Goal: Transaction & Acquisition: Obtain resource

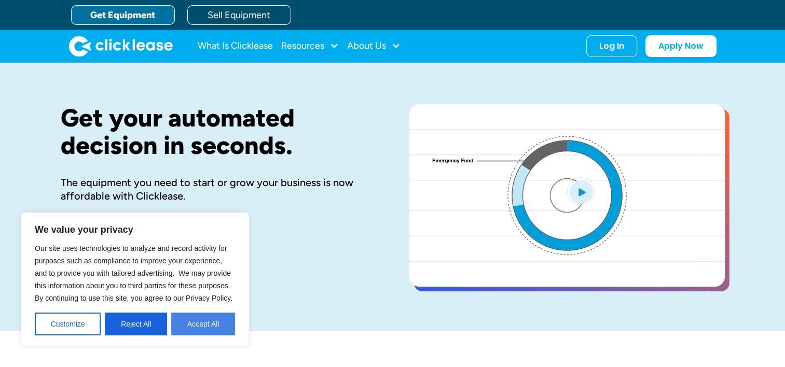
click at [195, 317] on button "Accept All" at bounding box center [203, 324] width 64 height 23
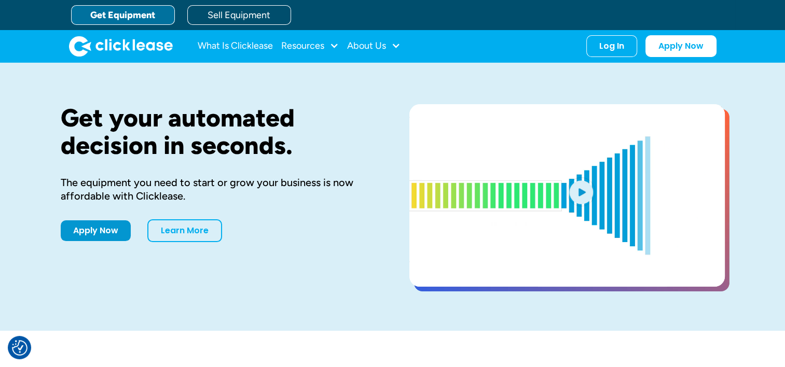
click at [585, 49] on nav "What Is Clicklease Resources Blog Case Studies Videos FAQs About Us About Us Ca…" at bounding box center [457, 46] width 519 height 22
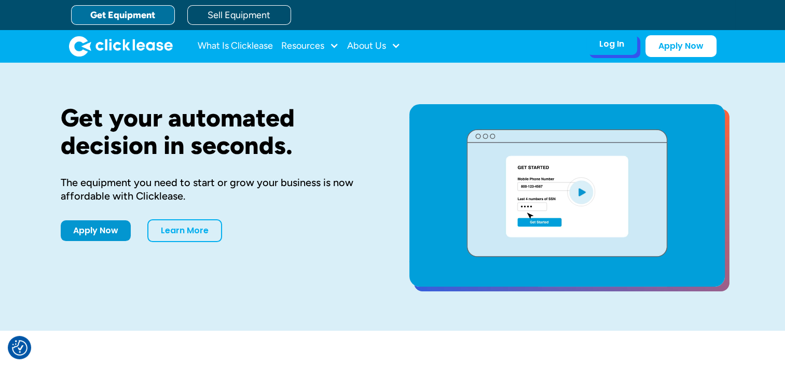
click at [595, 51] on div "Log In Account login I use Clicklease to get my equipment Partner Portal I offe…" at bounding box center [611, 44] width 51 height 22
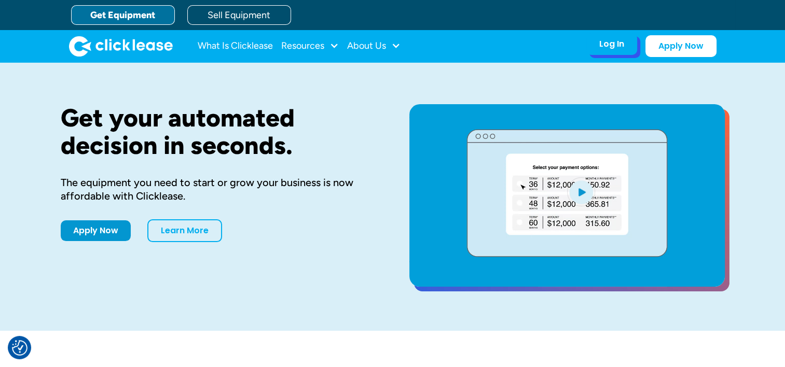
click at [611, 43] on div "Log In" at bounding box center [611, 44] width 25 height 10
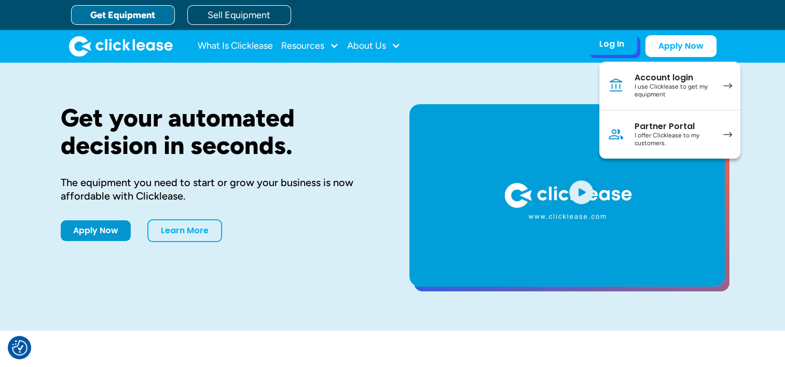
click at [638, 89] on div "I use Clicklease to get my equipment" at bounding box center [673, 91] width 78 height 16
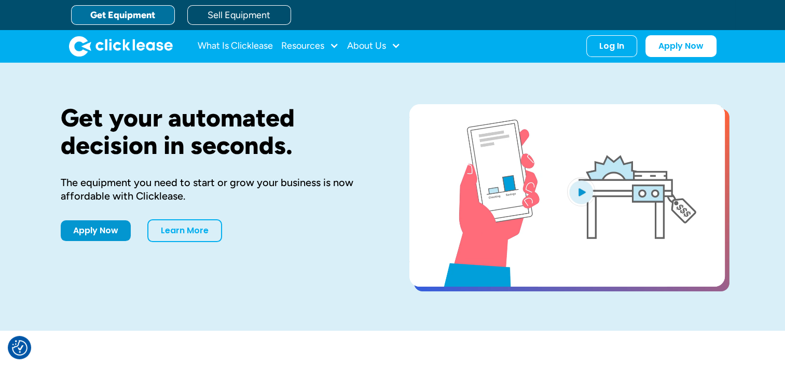
click at [129, 16] on link "Get Equipment" at bounding box center [123, 15] width 104 height 20
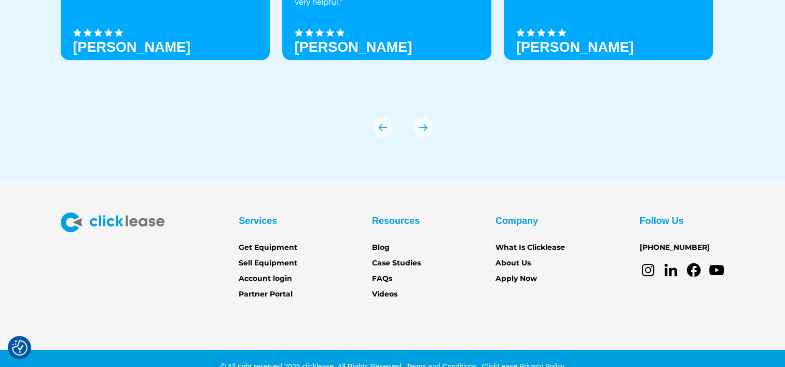
scroll to position [3671, 0]
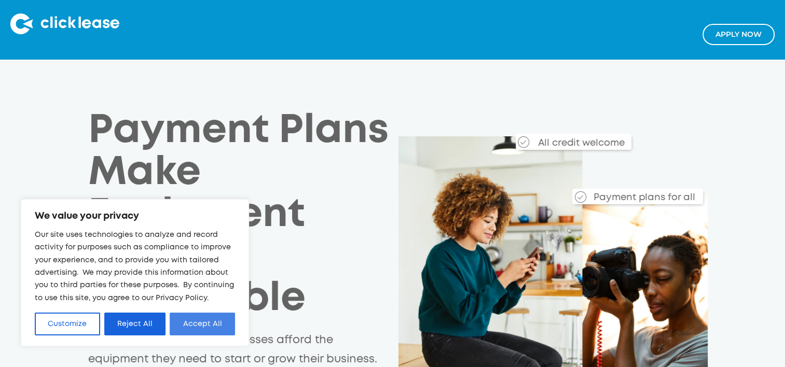
click at [213, 317] on button "Accept All" at bounding box center [202, 324] width 65 height 23
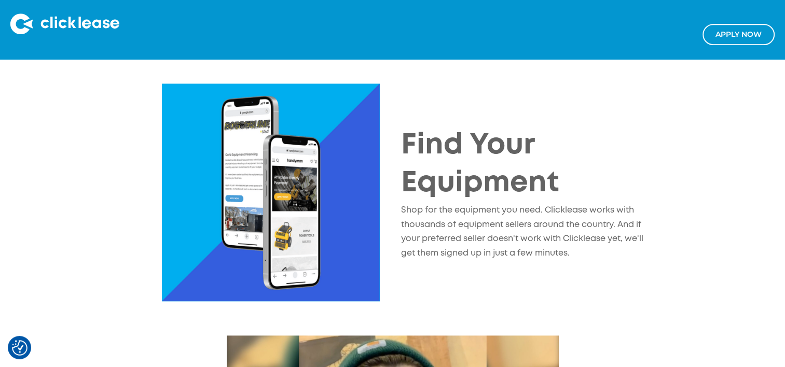
scroll to position [1089, 0]
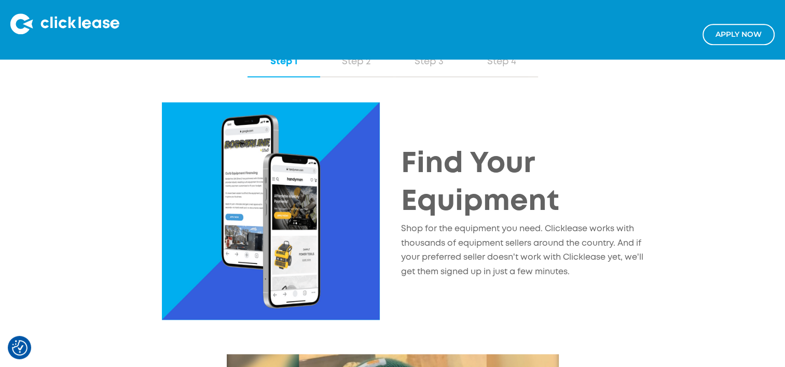
click at [292, 175] on img at bounding box center [271, 211] width 218 height 218
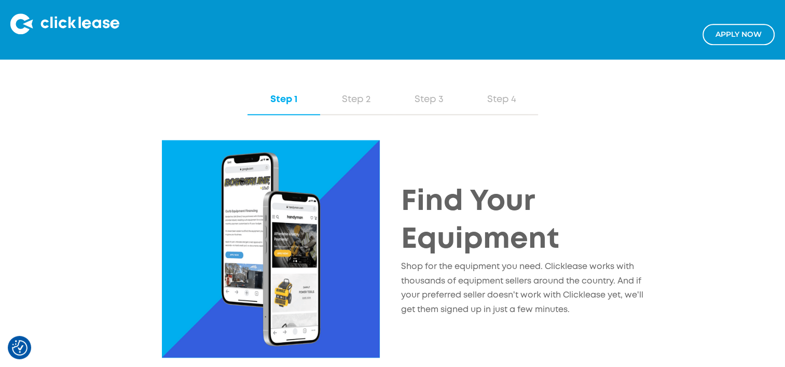
scroll to position [985, 0]
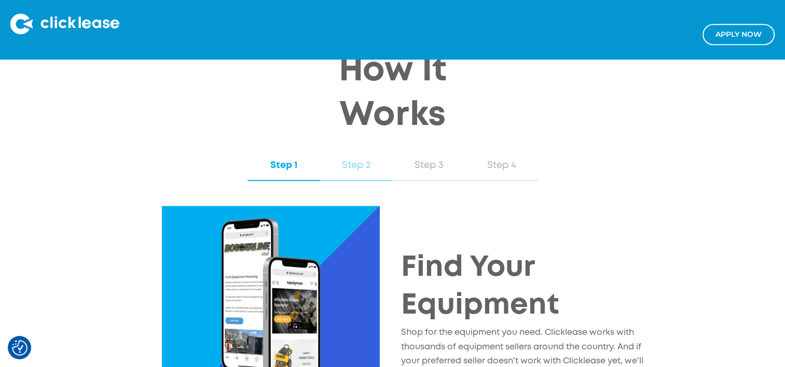
click at [353, 162] on div "Step 2" at bounding box center [356, 165] width 52 height 13
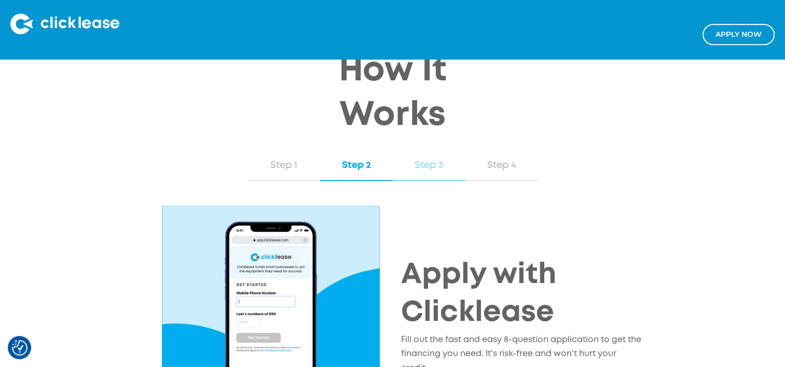
click at [421, 161] on div "Step 3" at bounding box center [429, 165] width 52 height 13
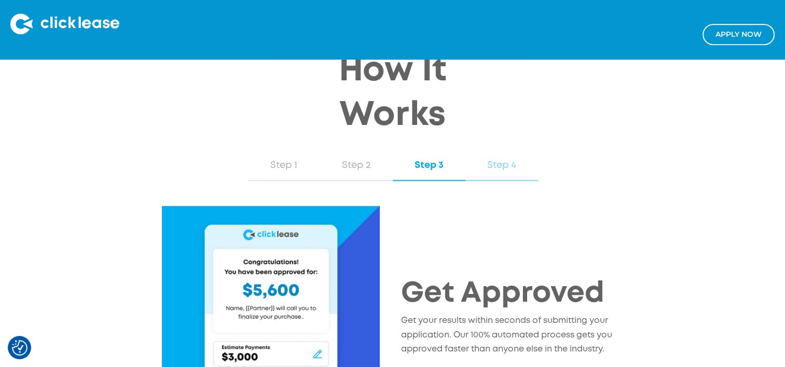
click at [490, 162] on div "Step 4" at bounding box center [501, 165] width 52 height 13
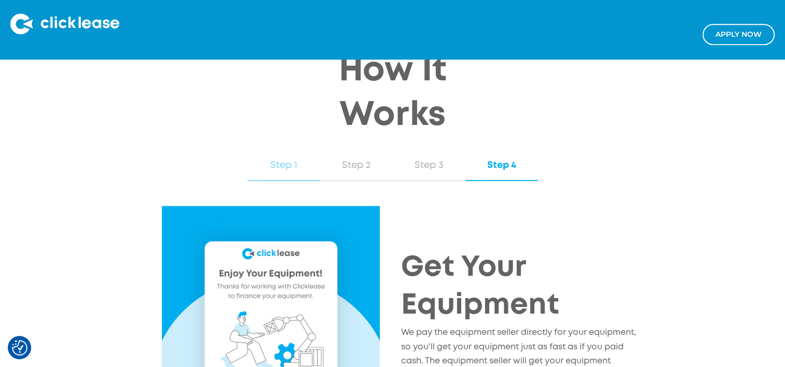
click at [290, 166] on div "Step 1" at bounding box center [284, 165] width 52 height 13
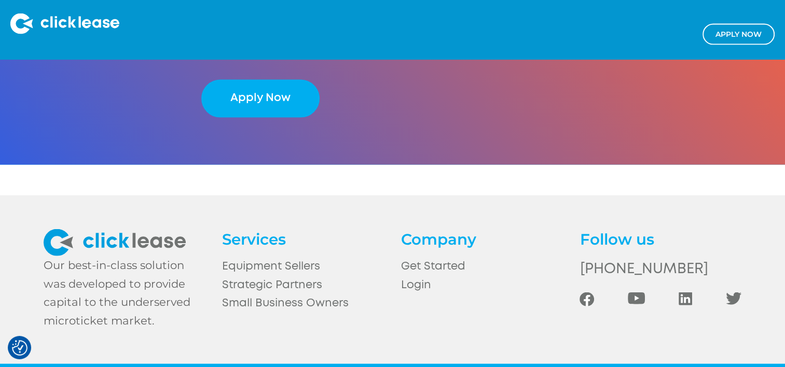
scroll to position [2296, 0]
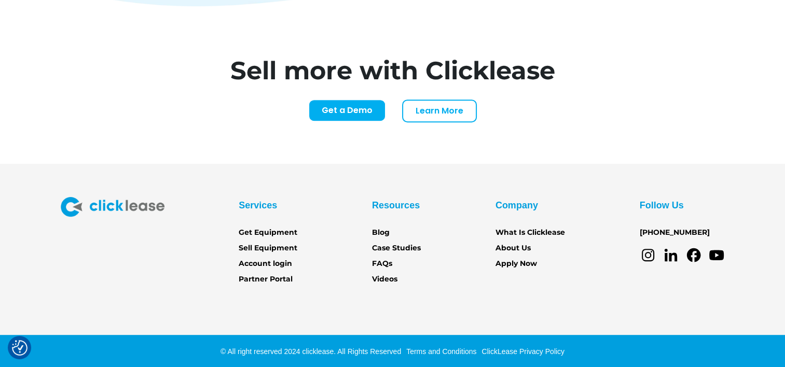
scroll to position [4327, 0]
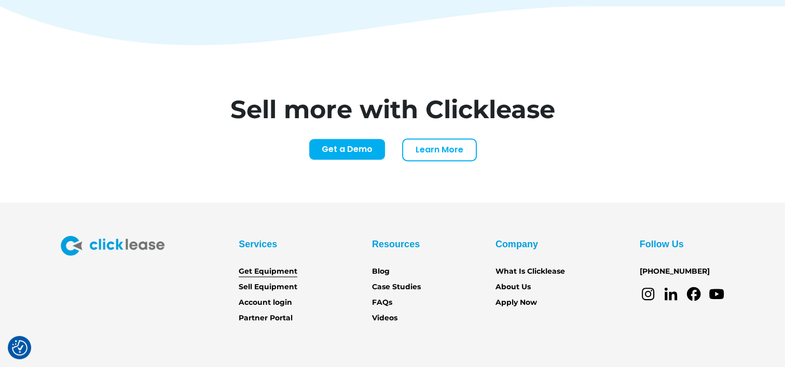
click at [267, 266] on link "Get Equipment" at bounding box center [268, 271] width 59 height 11
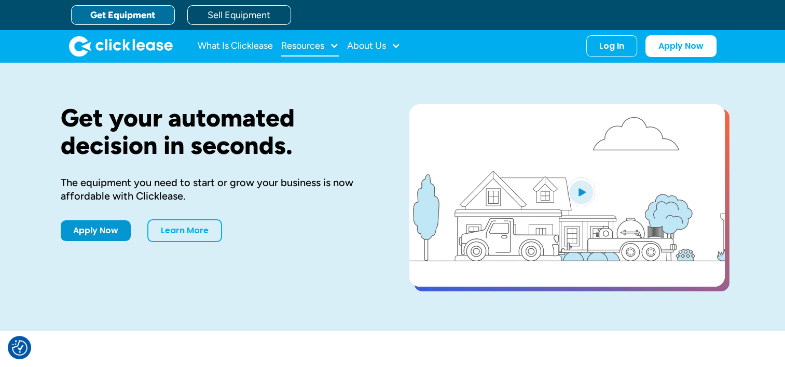
click at [320, 46] on div "Resources" at bounding box center [302, 46] width 43 height 0
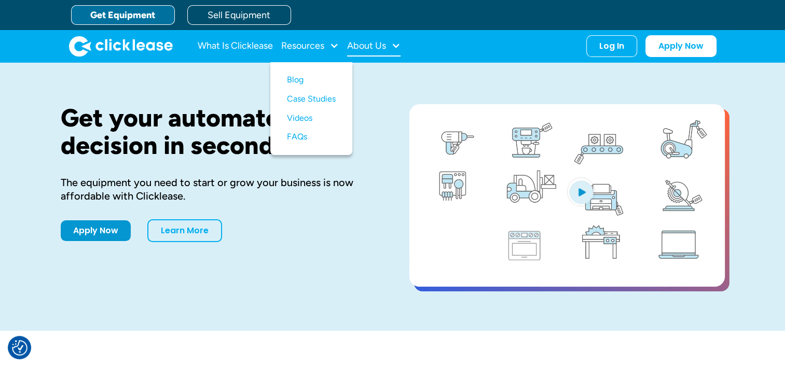
click at [376, 37] on div "About Us" at bounding box center [373, 46] width 53 height 21
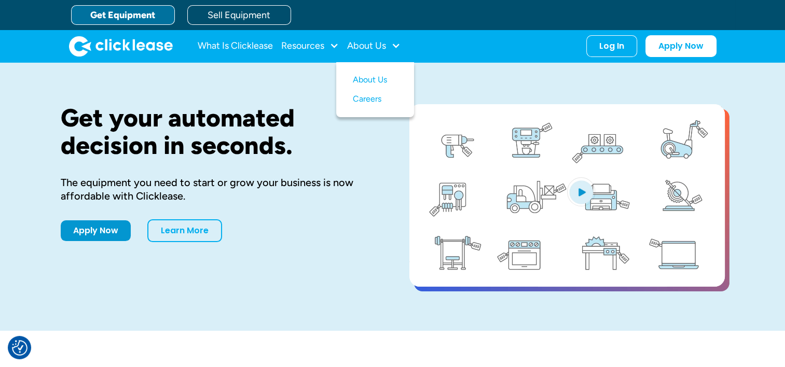
click at [294, 96] on div "Get your automated decision in seconds. The equipment you need to start or grow…" at bounding box center [393, 197] width 664 height 268
